Goal: Transaction & Acquisition: Purchase product/service

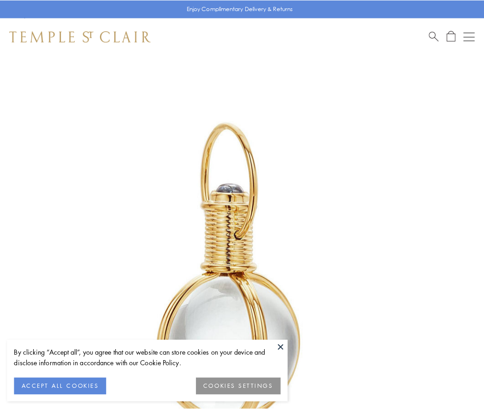
scroll to position [240, 0]
